Goal: Check status: Check status

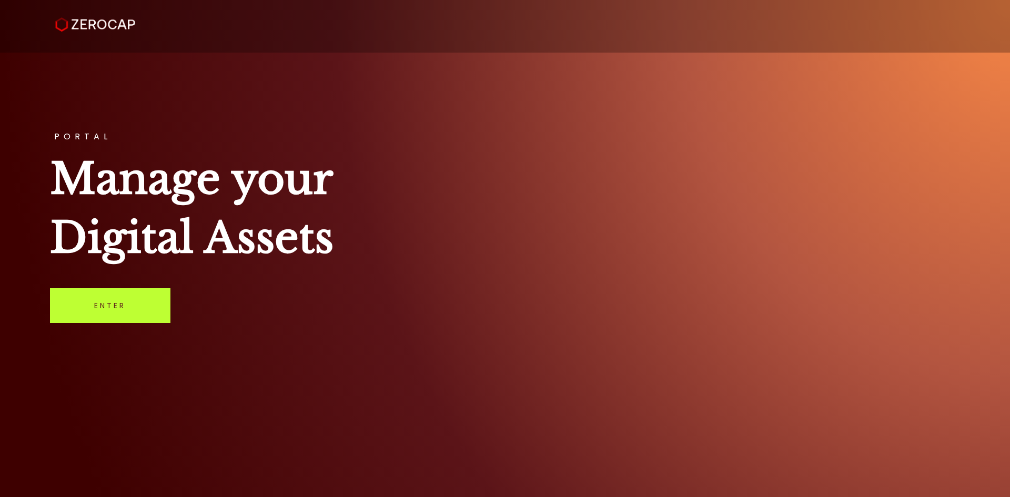
click at [116, 307] on link "Enter" at bounding box center [110, 305] width 121 height 35
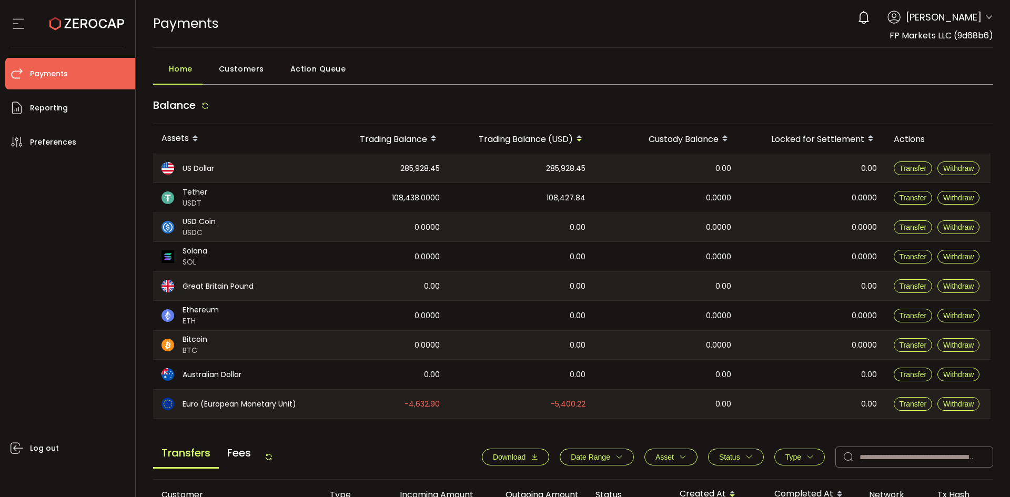
scroll to position [351, 0]
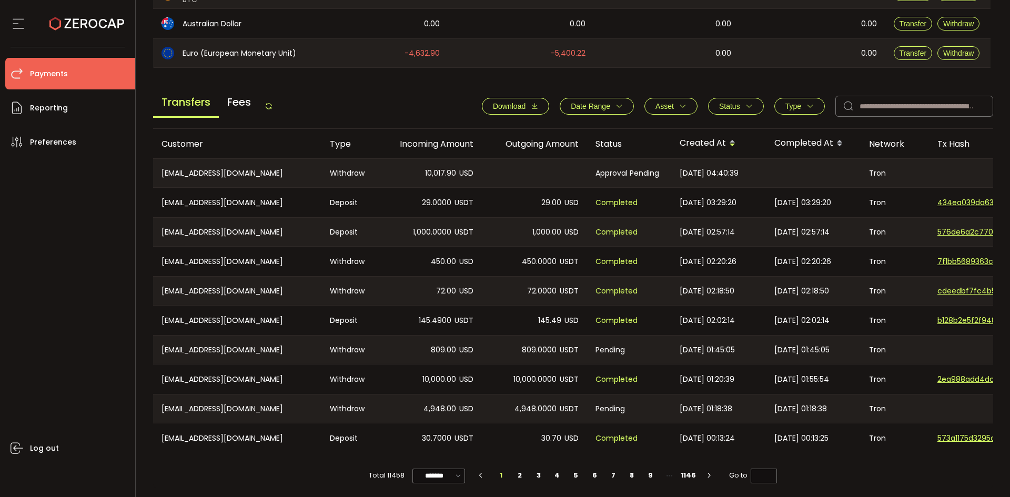
click at [273, 106] on icon at bounding box center [269, 106] width 8 height 8
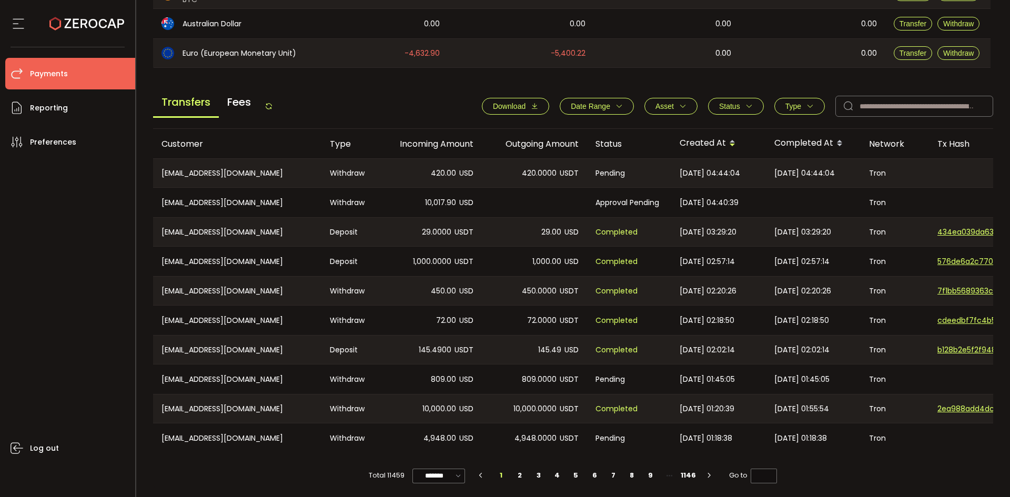
click at [733, 109] on span "Status" at bounding box center [729, 106] width 21 height 8
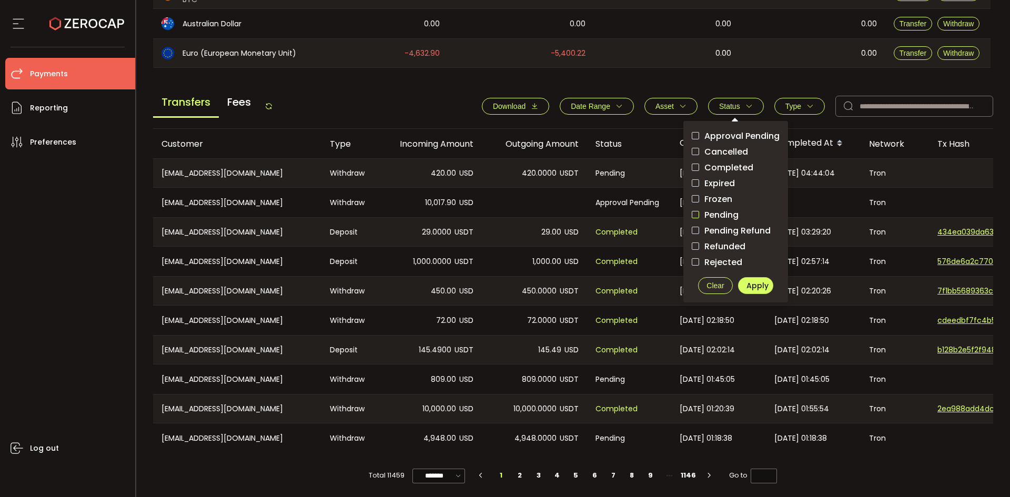
click at [694, 215] on span "checkbox-group" at bounding box center [695, 214] width 7 height 7
click at [752, 281] on span "Apply" at bounding box center [758, 286] width 22 height 11
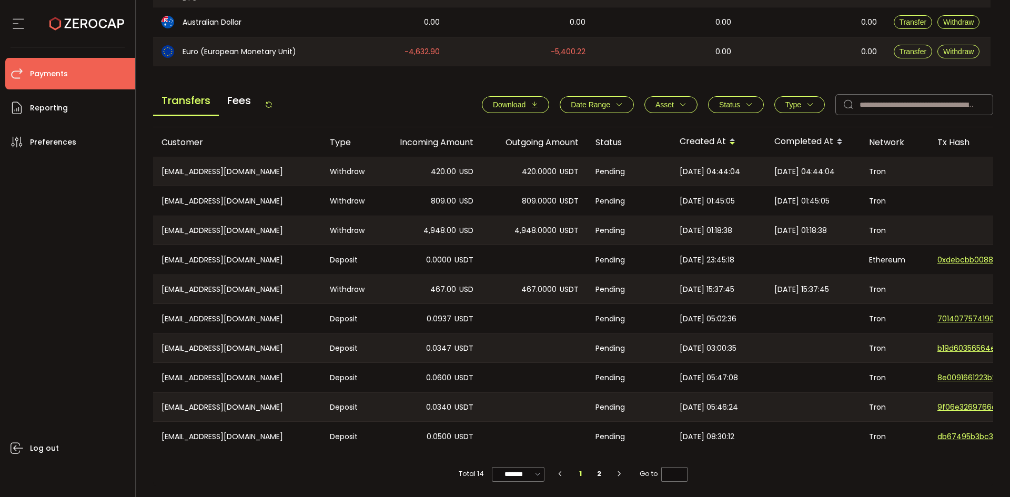
scroll to position [356, 0]
click at [596, 475] on li "2" at bounding box center [599, 474] width 19 height 15
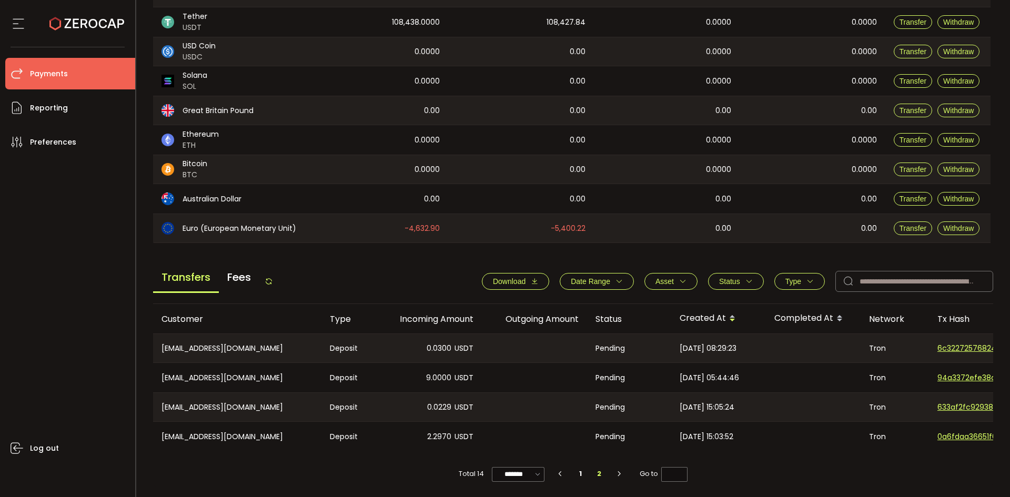
scroll to position [179, 0]
click at [582, 477] on li "1" at bounding box center [580, 474] width 19 height 15
type input "*"
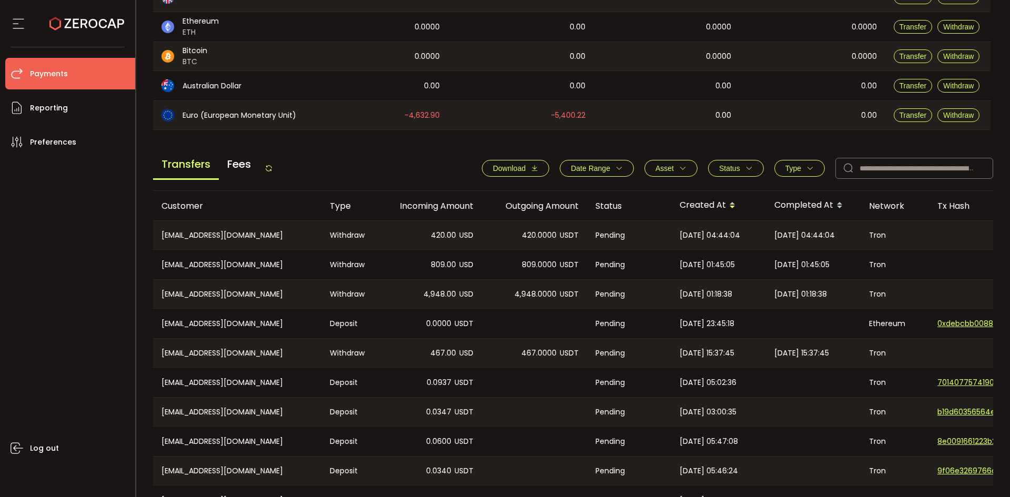
scroll to position [356, 0]
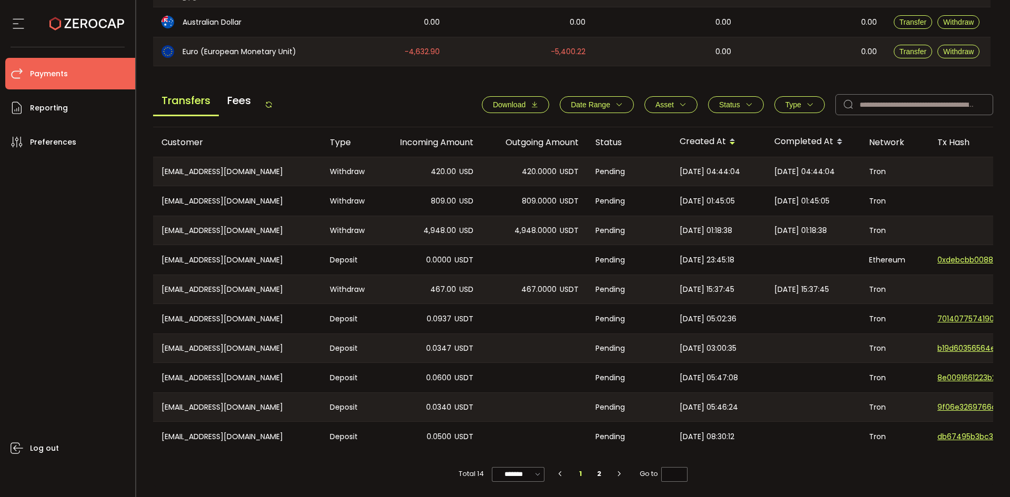
click at [740, 105] on span "Status" at bounding box center [736, 105] width 34 height 8
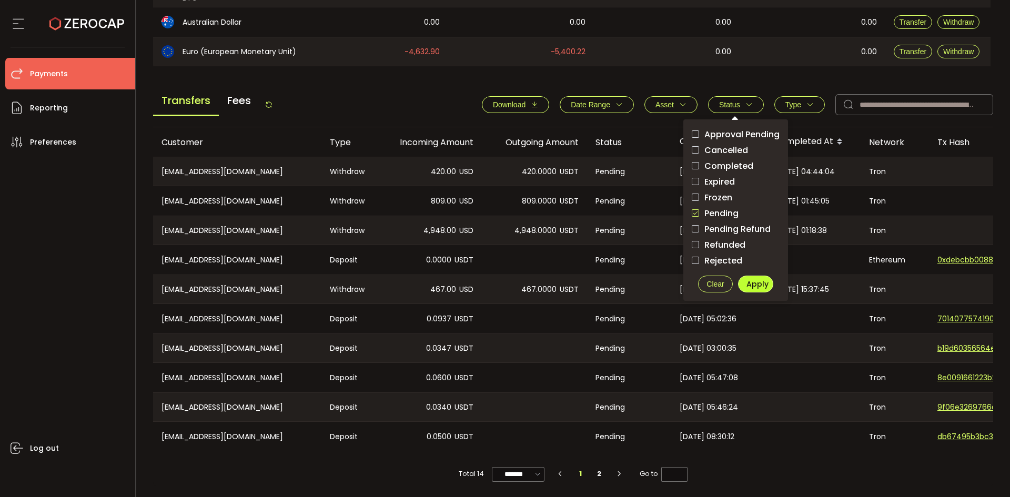
click at [753, 279] on span "Apply" at bounding box center [758, 284] width 22 height 11
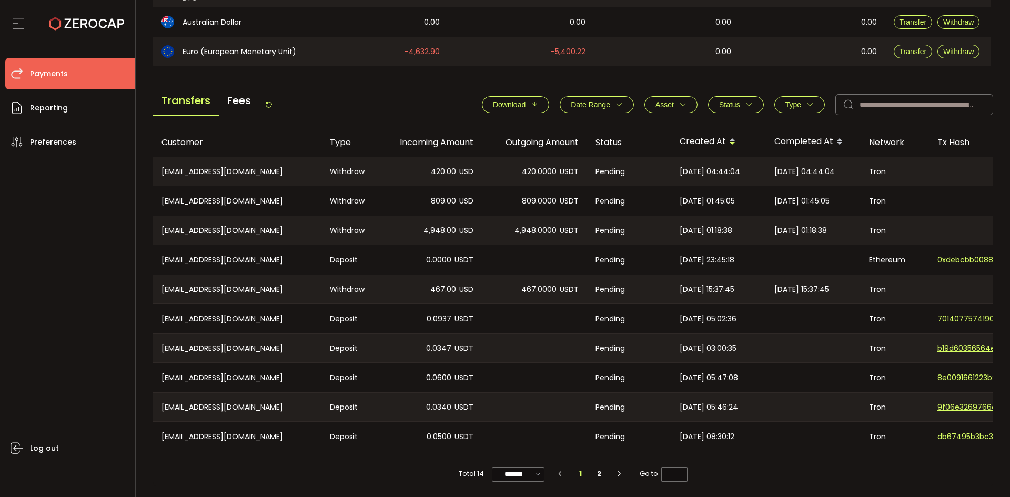
click at [726, 96] on button "Status" at bounding box center [736, 104] width 56 height 17
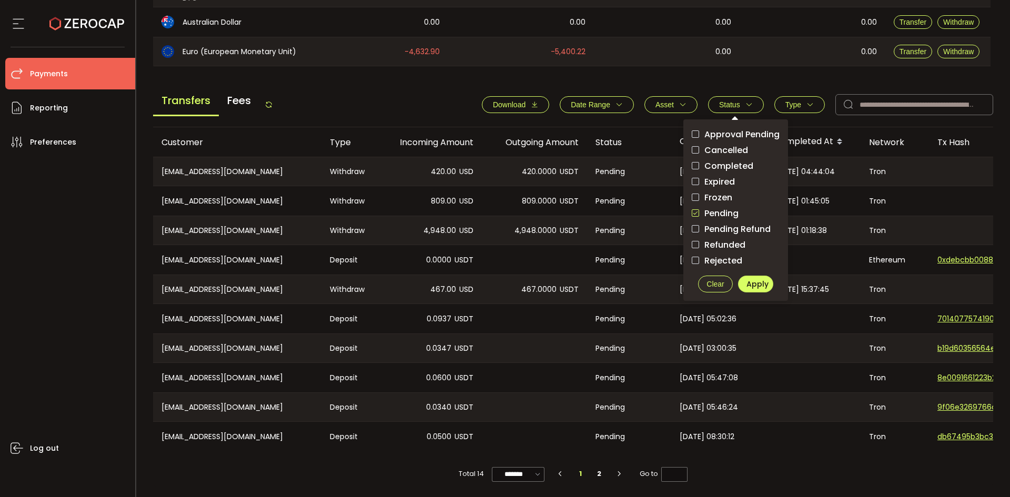
click at [634, 75] on main "Balance Assets Trading Balance Trading Balance (USD) Custody Balance Locked for…" at bounding box center [573, 112] width 841 height 747
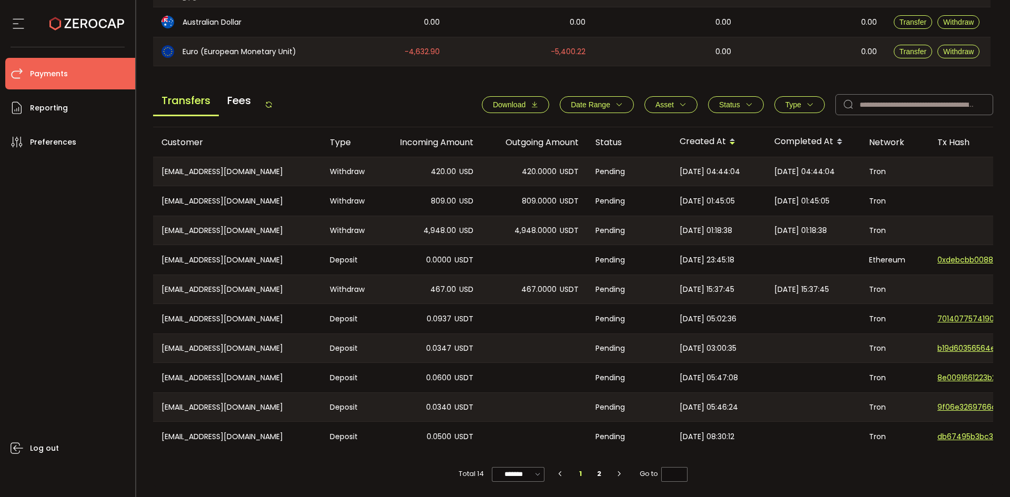
click at [272, 102] on icon at bounding box center [269, 105] width 8 height 8
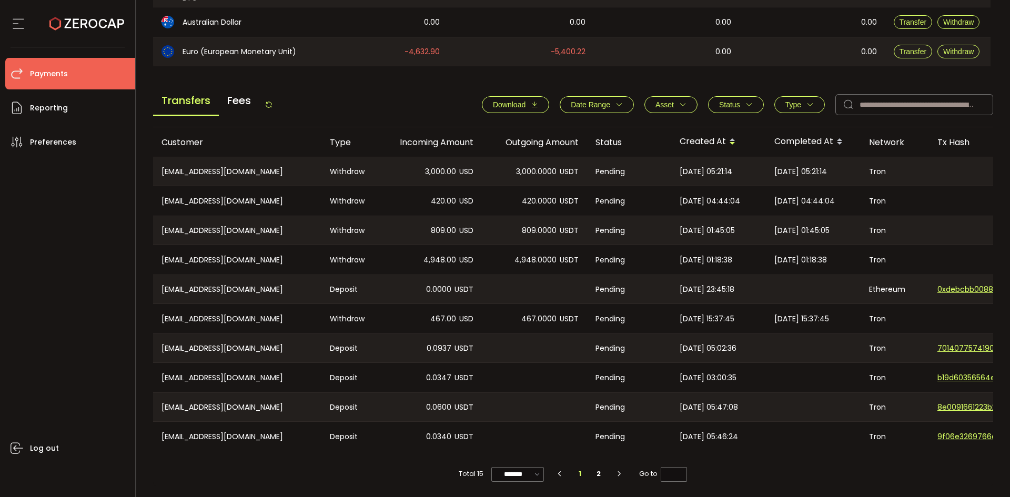
click at [733, 101] on span "Status" at bounding box center [729, 105] width 21 height 8
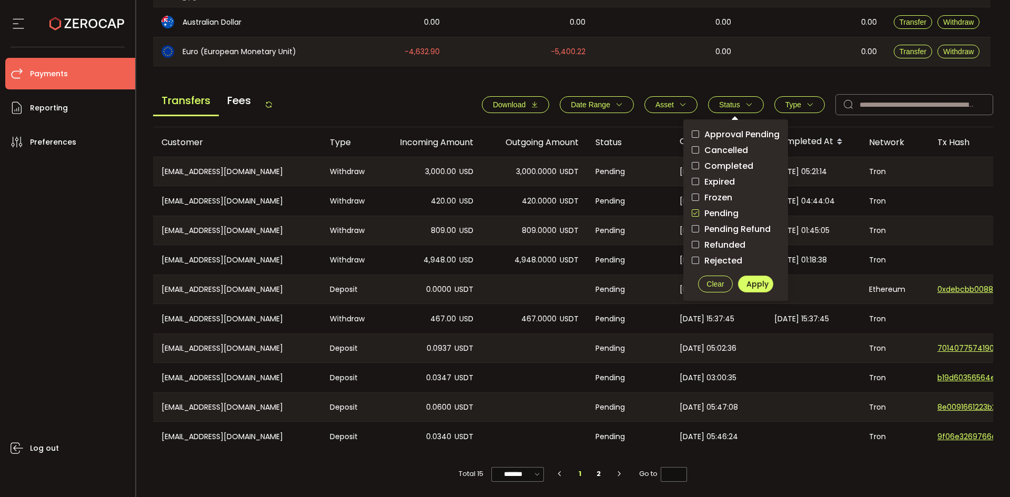
drag, startPoint x: 692, startPoint y: 212, endPoint x: 729, endPoint y: 243, distance: 48.5
click at [692, 213] on span "checkbox-group" at bounding box center [695, 212] width 7 height 7
click at [709, 280] on span "Clear" at bounding box center [715, 284] width 17 height 8
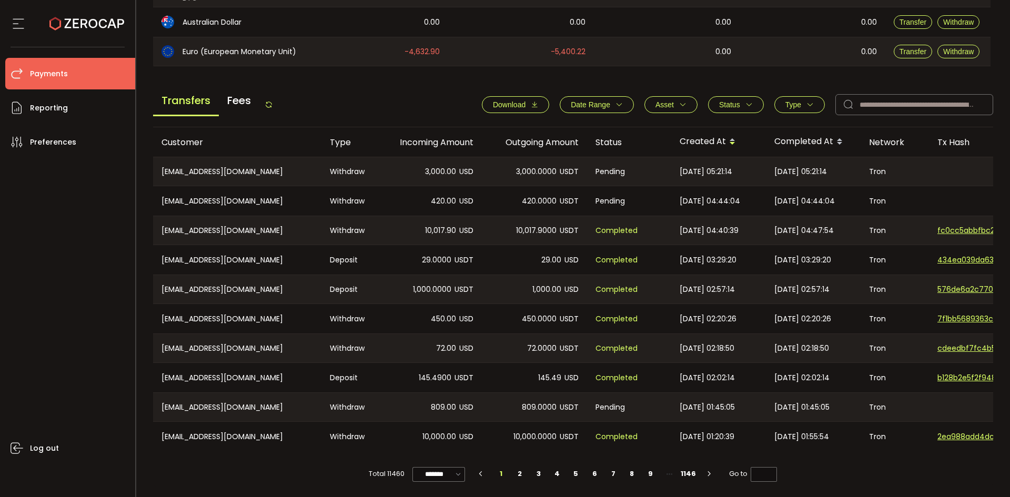
click at [269, 103] on icon at bounding box center [269, 105] width 8 height 8
